Goal: Task Accomplishment & Management: Complete application form

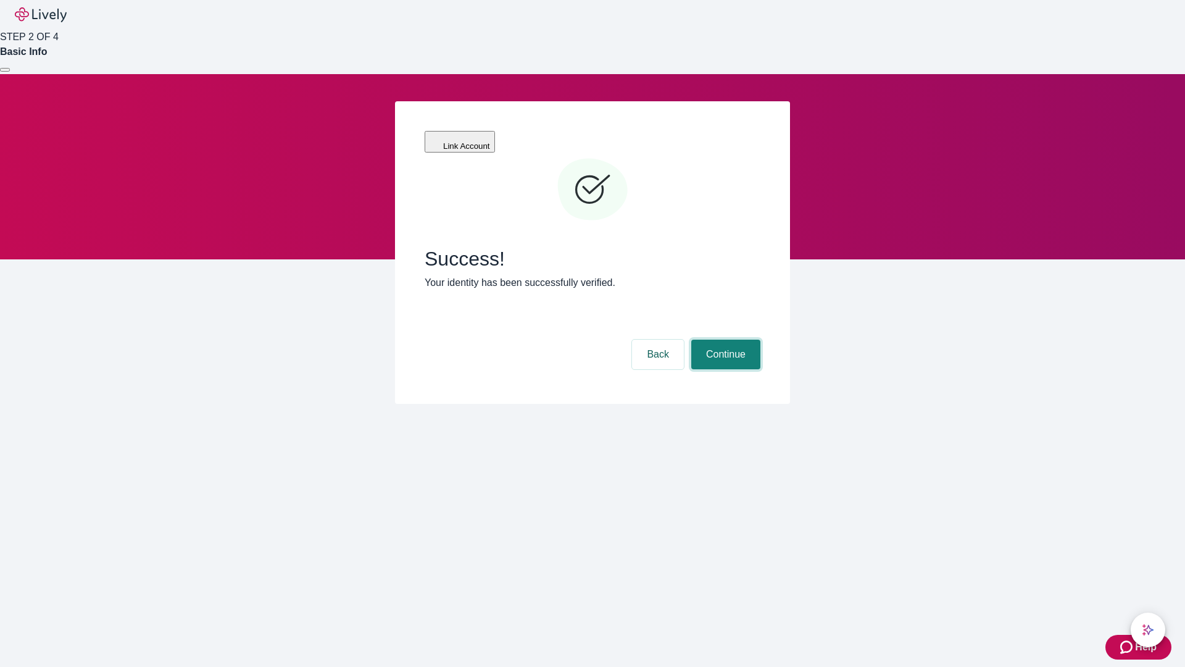
click at [724, 340] on button "Continue" at bounding box center [726, 355] width 69 height 30
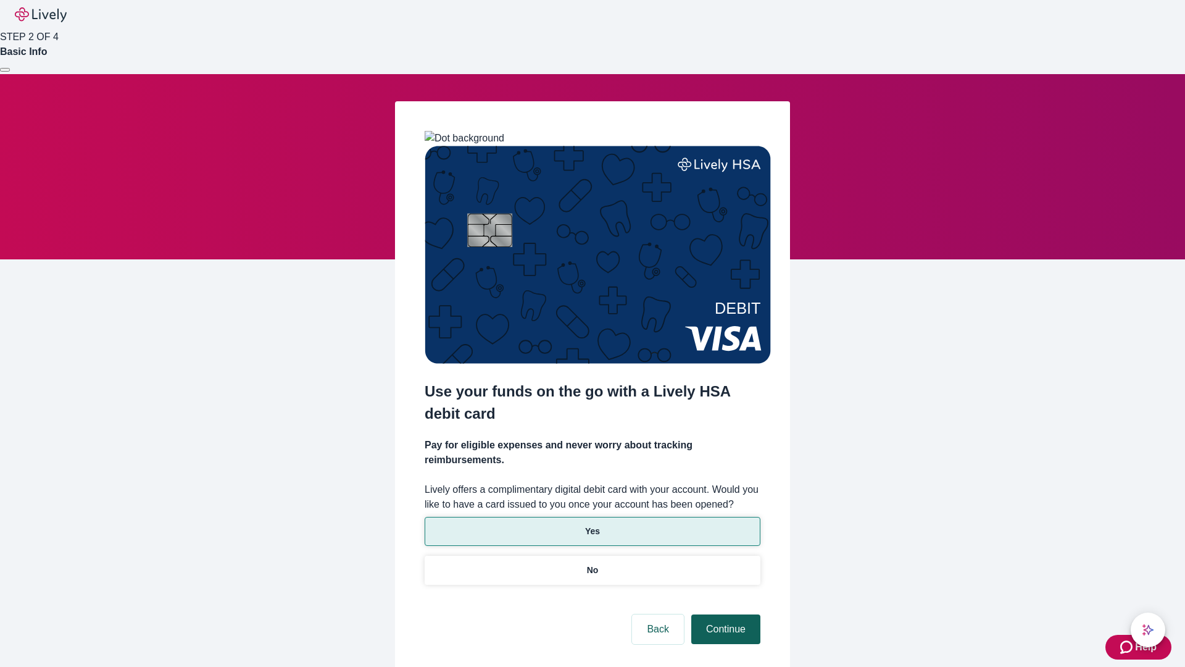
click at [592, 525] on p "Yes" at bounding box center [592, 531] width 15 height 13
click at [724, 614] on button "Continue" at bounding box center [726, 629] width 69 height 30
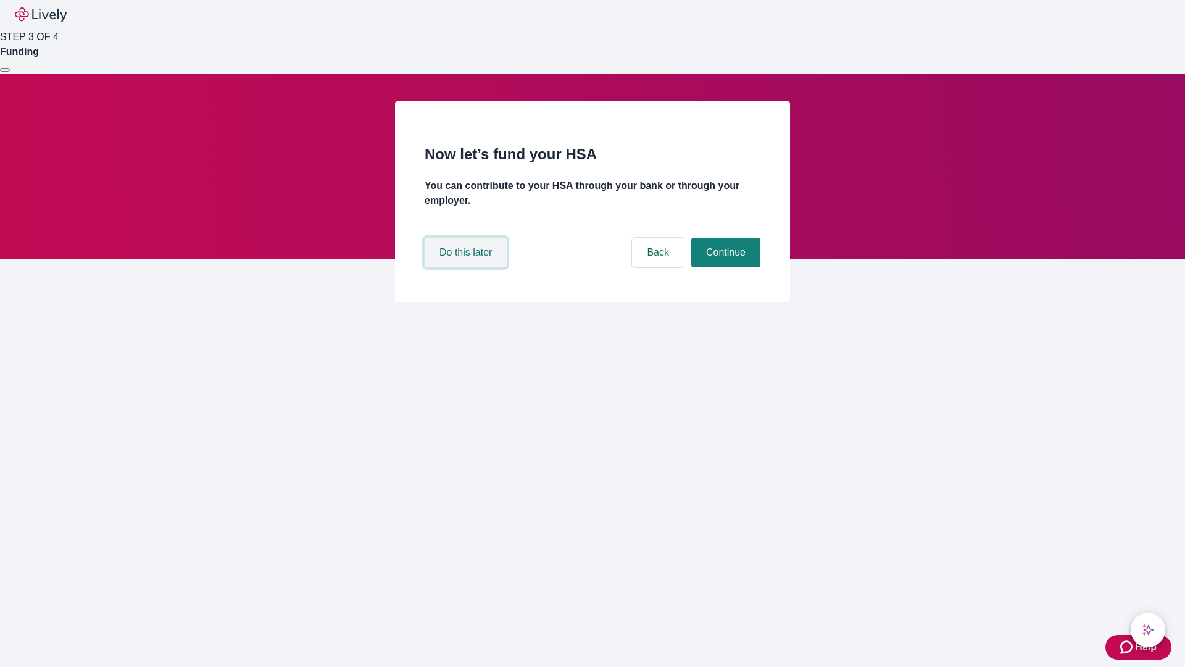
click at [467, 267] on button "Do this later" at bounding box center [466, 253] width 82 height 30
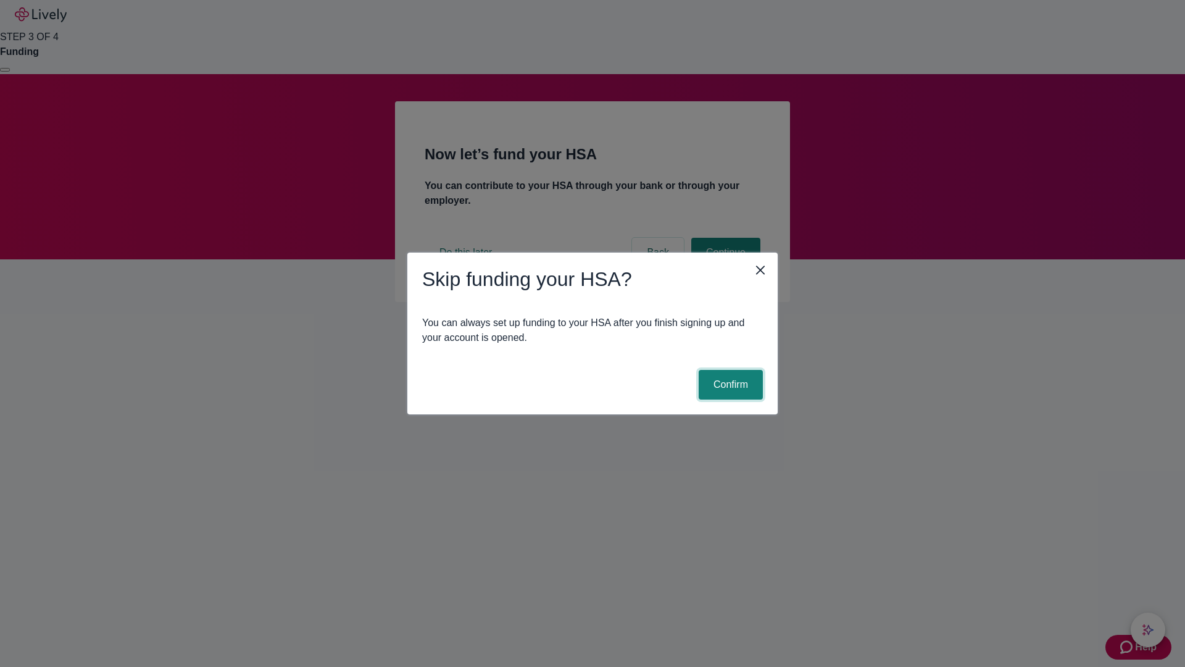
click at [729, 385] on button "Confirm" at bounding box center [731, 385] width 64 height 30
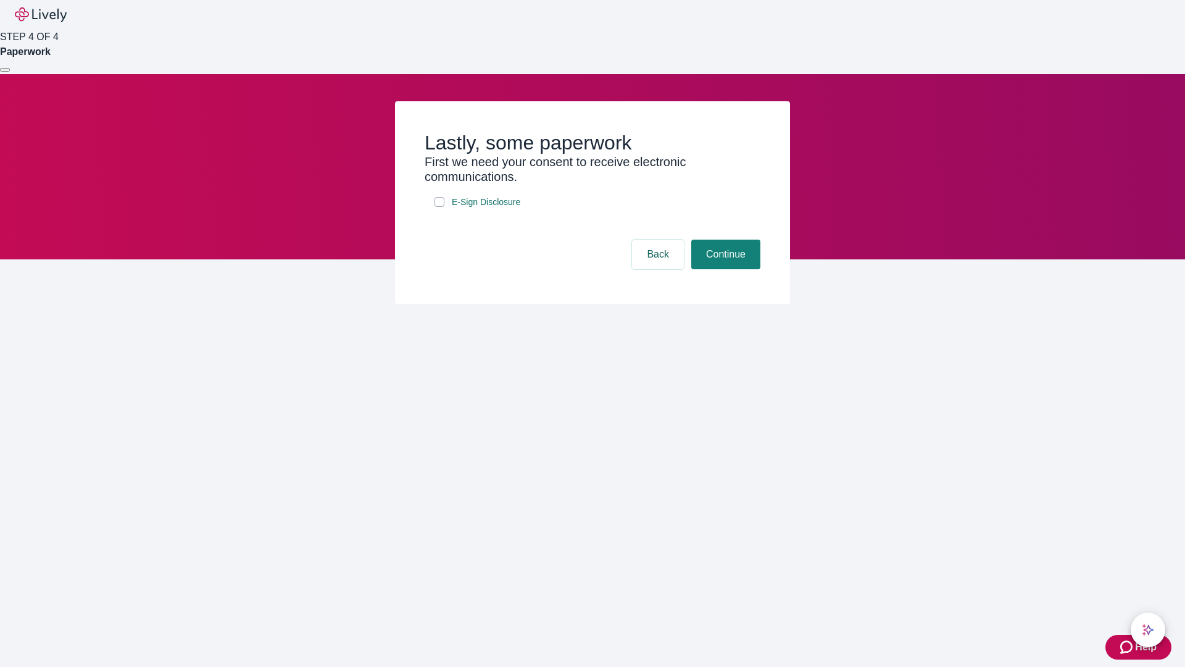
click at [440, 207] on input "E-Sign Disclosure" at bounding box center [440, 202] width 10 height 10
checkbox input "true"
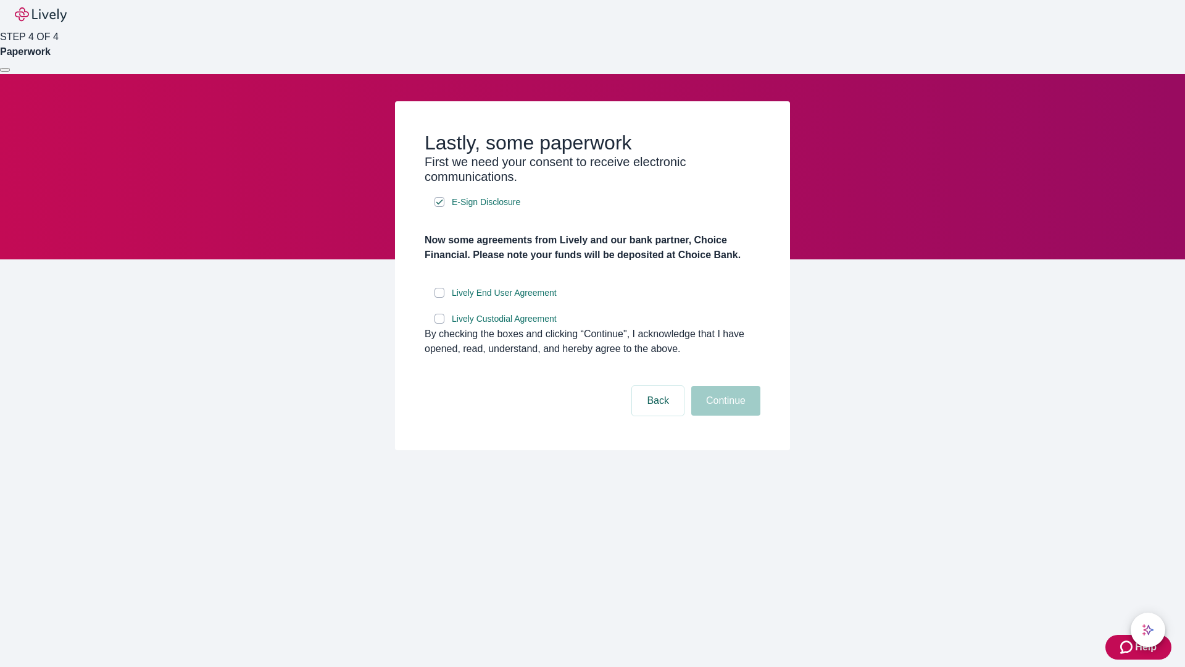
click at [440, 298] on input "Lively End User Agreement" at bounding box center [440, 293] width 10 height 10
checkbox input "true"
click at [440, 324] on input "Lively Custodial Agreement" at bounding box center [440, 319] width 10 height 10
checkbox input "true"
click at [724, 416] on button "Continue" at bounding box center [726, 401] width 69 height 30
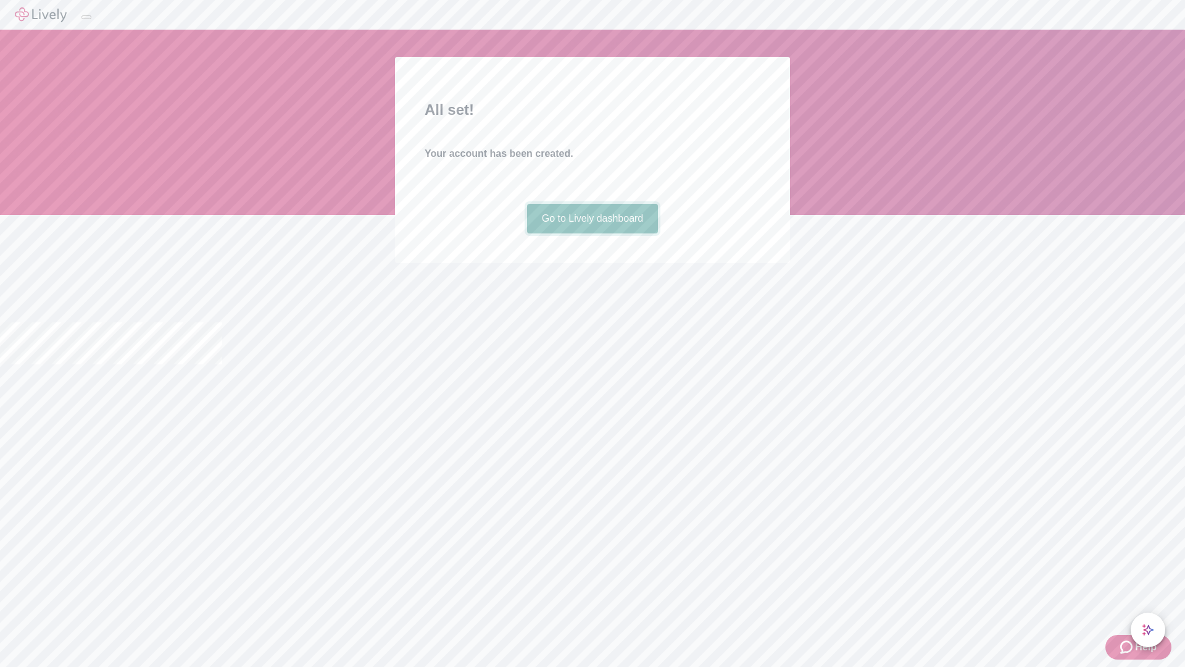
click at [592, 233] on link "Go to Lively dashboard" at bounding box center [593, 219] width 132 height 30
